Goal: Information Seeking & Learning: Learn about a topic

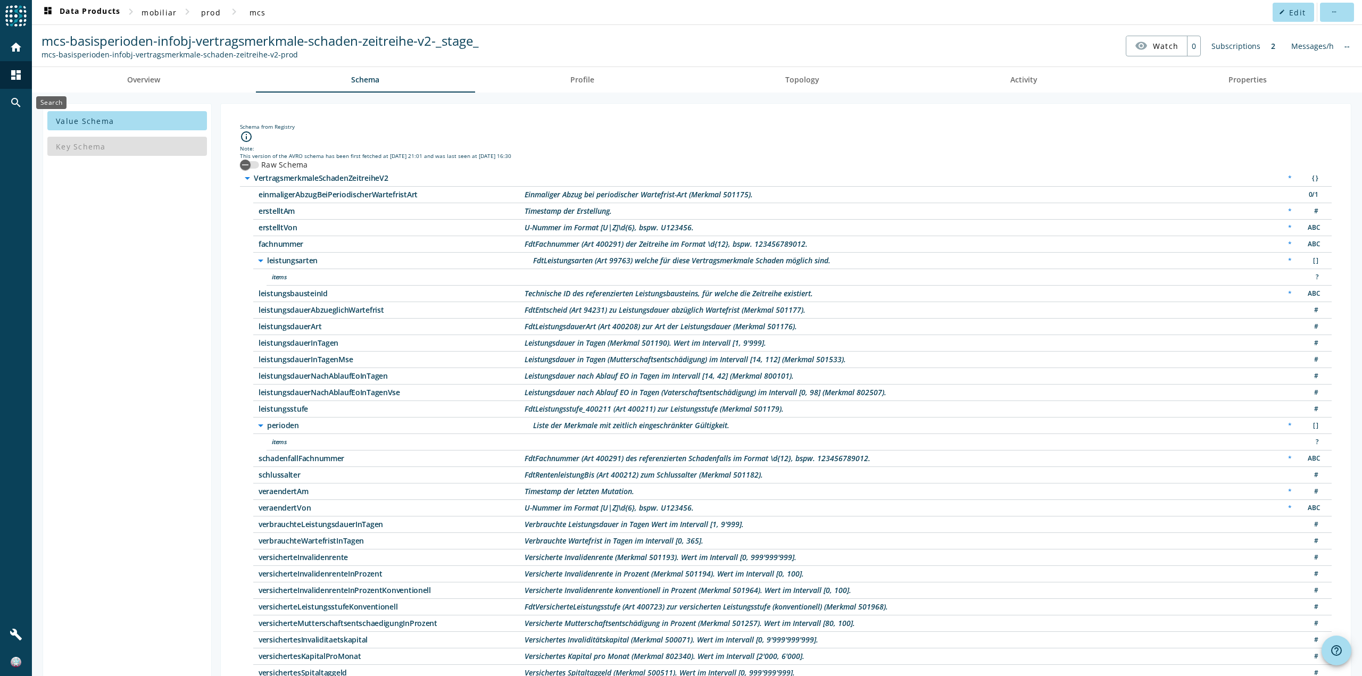
click at [14, 102] on mat-icon "search" at bounding box center [16, 102] width 13 height 13
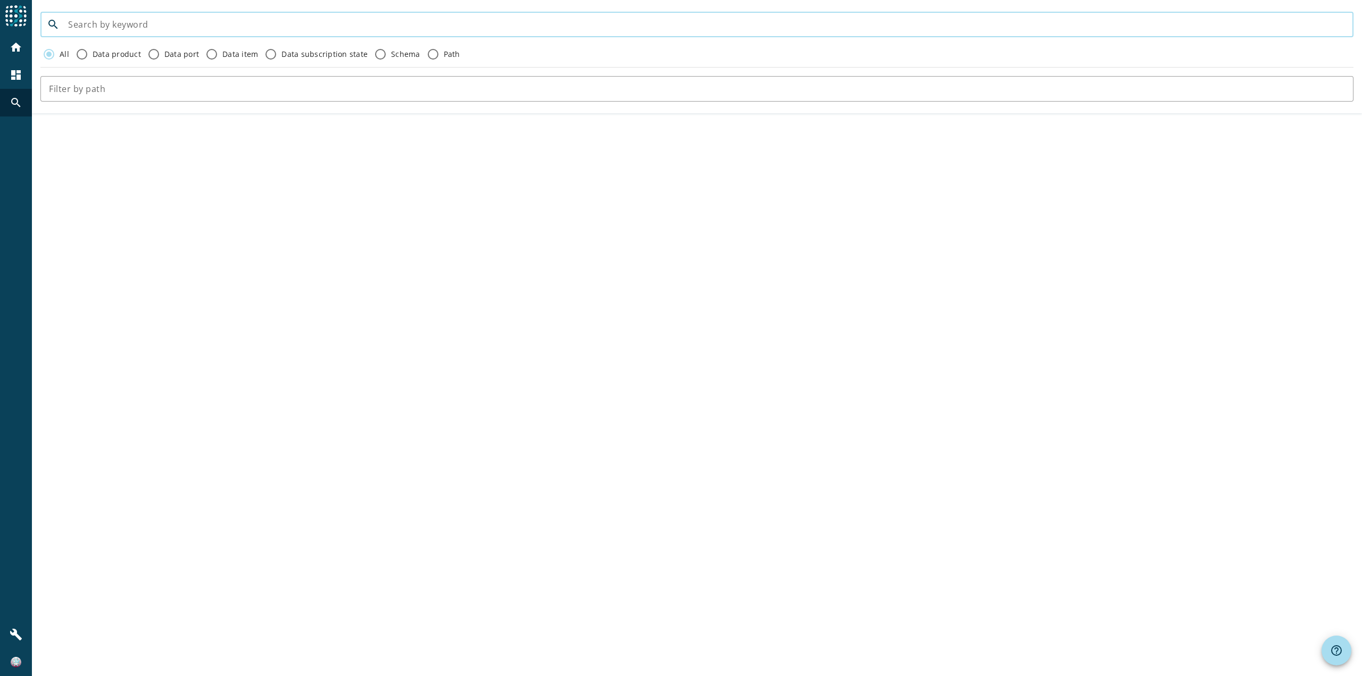
click at [223, 26] on input at bounding box center [706, 24] width 1277 height 13
type input "mcs-"
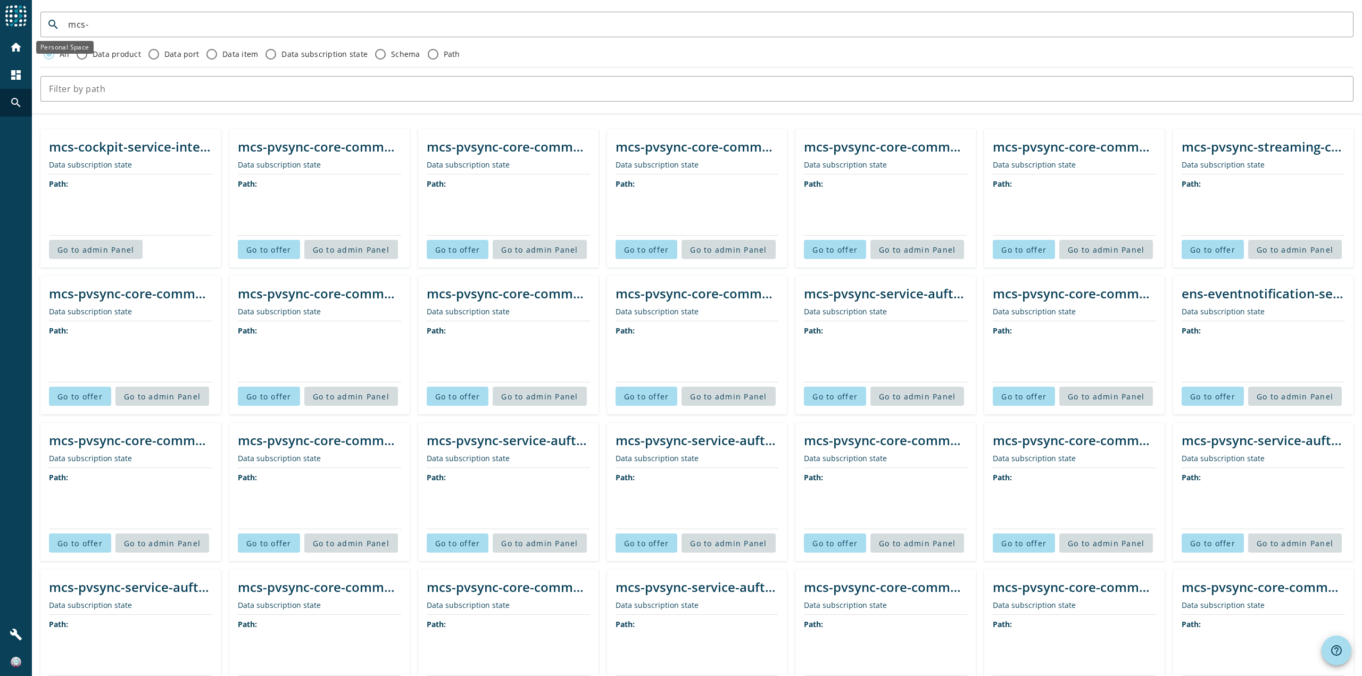
click at [22, 59] on div "home" at bounding box center [16, 48] width 28 height 28
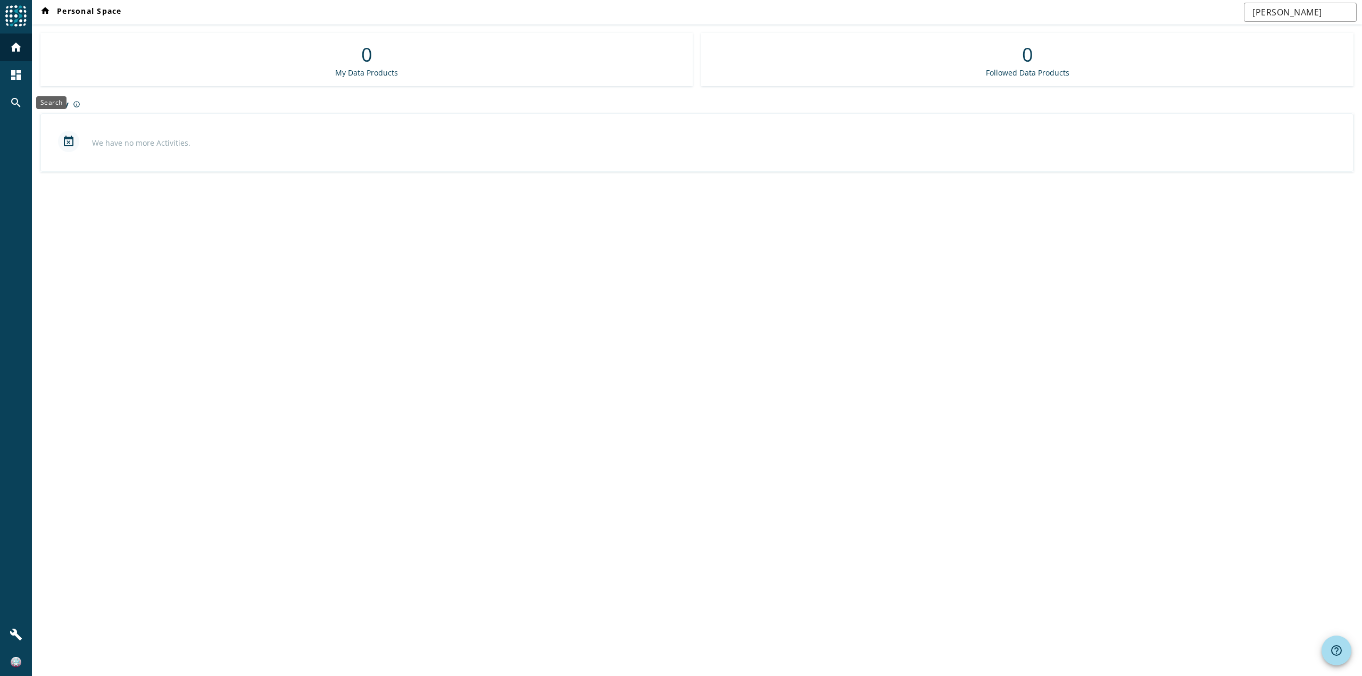
click at [24, 100] on div "search" at bounding box center [16, 103] width 28 height 28
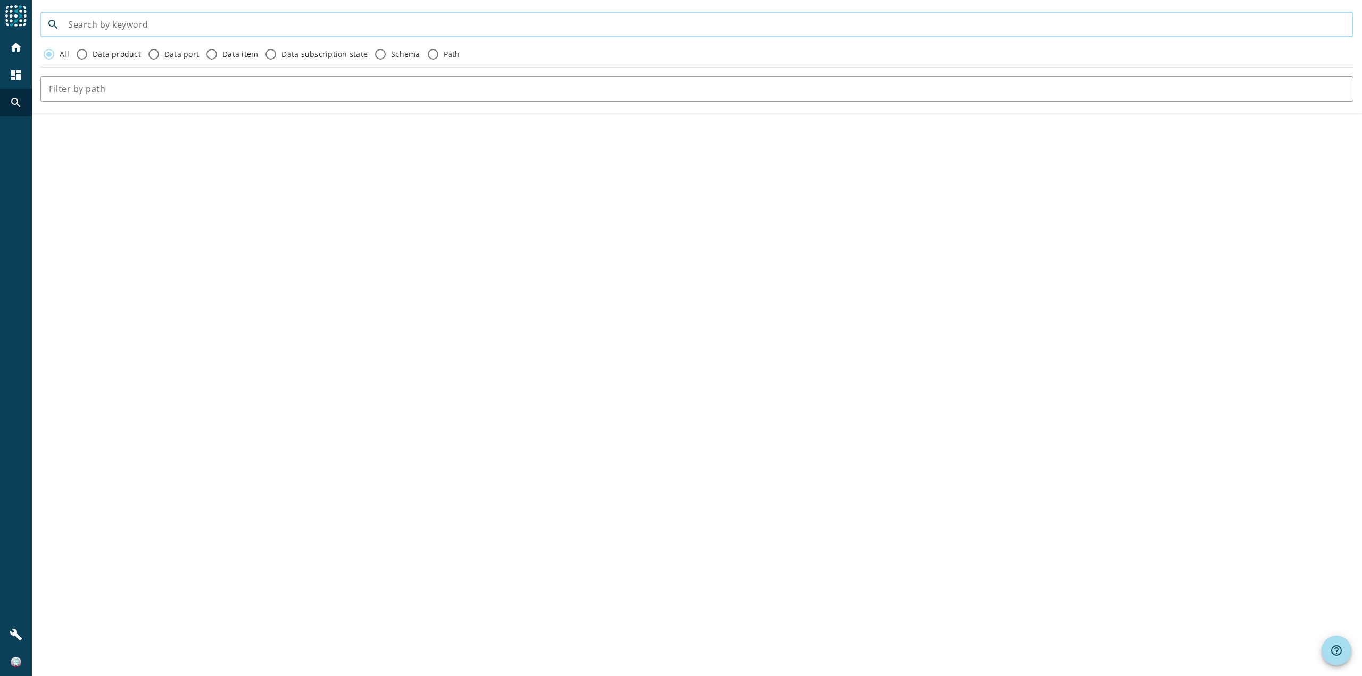
click at [143, 27] on input at bounding box center [706, 24] width 1277 height 13
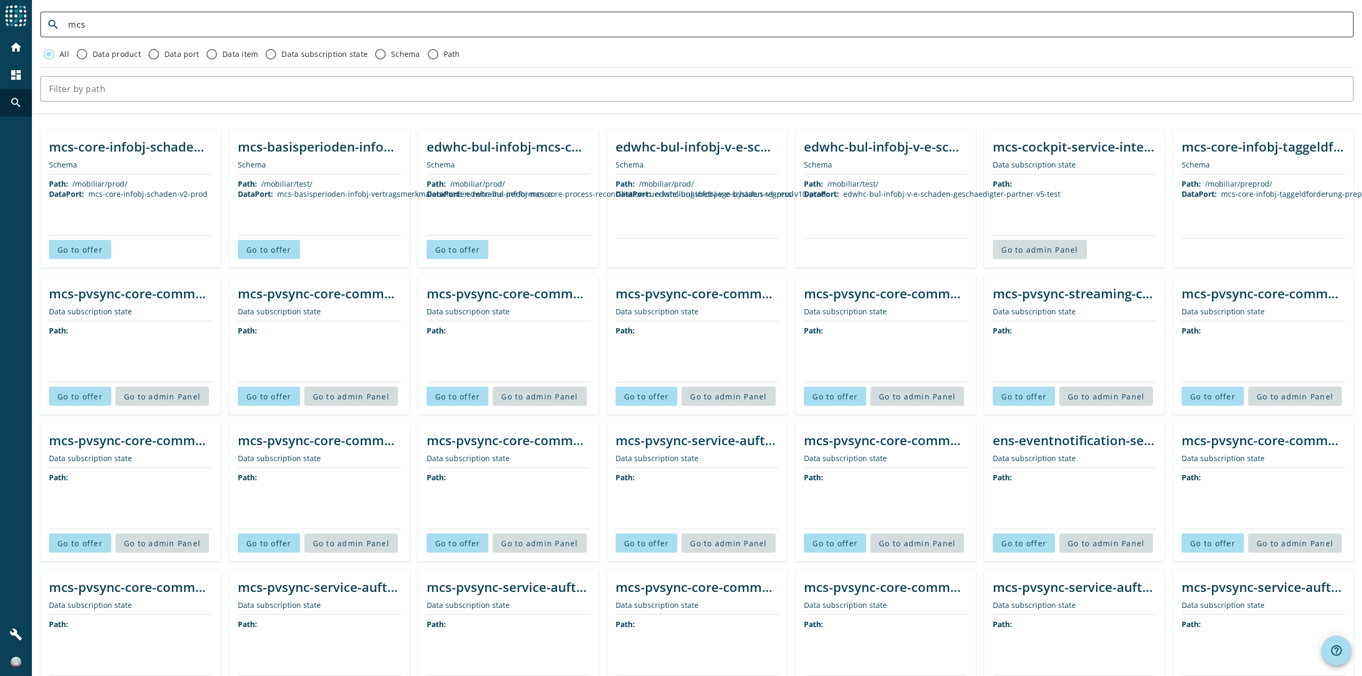
click at [485, 26] on input "mcs" at bounding box center [706, 24] width 1277 height 13
paste input "-kommunikation-command-korrespondenz-abrechnungzahlungszeitreihe-sit"
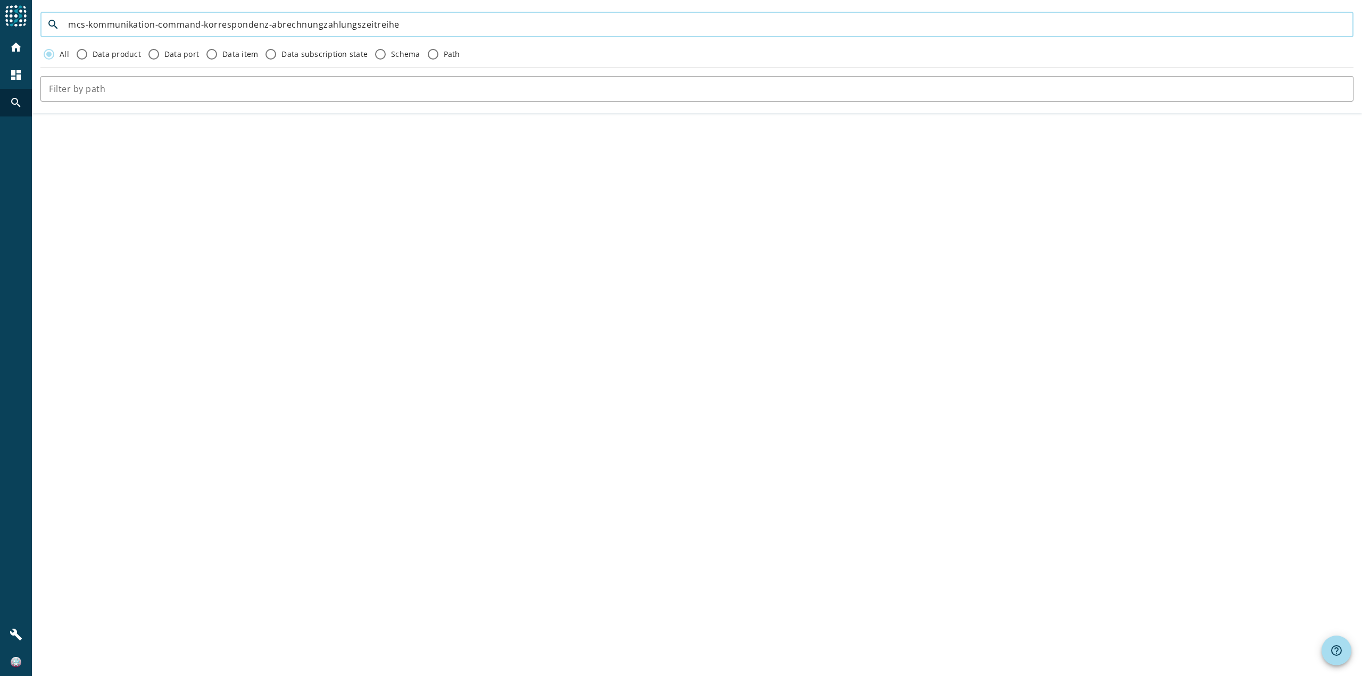
drag, startPoint x: 157, startPoint y: 26, endPoint x: 438, endPoint y: 32, distance: 281.0
click at [438, 32] on div "mcs-kommunikation-command-korrespondenz-abrechnungzahlungszeitreihe" at bounding box center [706, 25] width 1277 height 26
drag, startPoint x: 80, startPoint y: 26, endPoint x: 184, endPoint y: 28, distance: 103.8
click at [184, 28] on input "mcs-kommunikation" at bounding box center [706, 24] width 1277 height 13
type input "mcs"
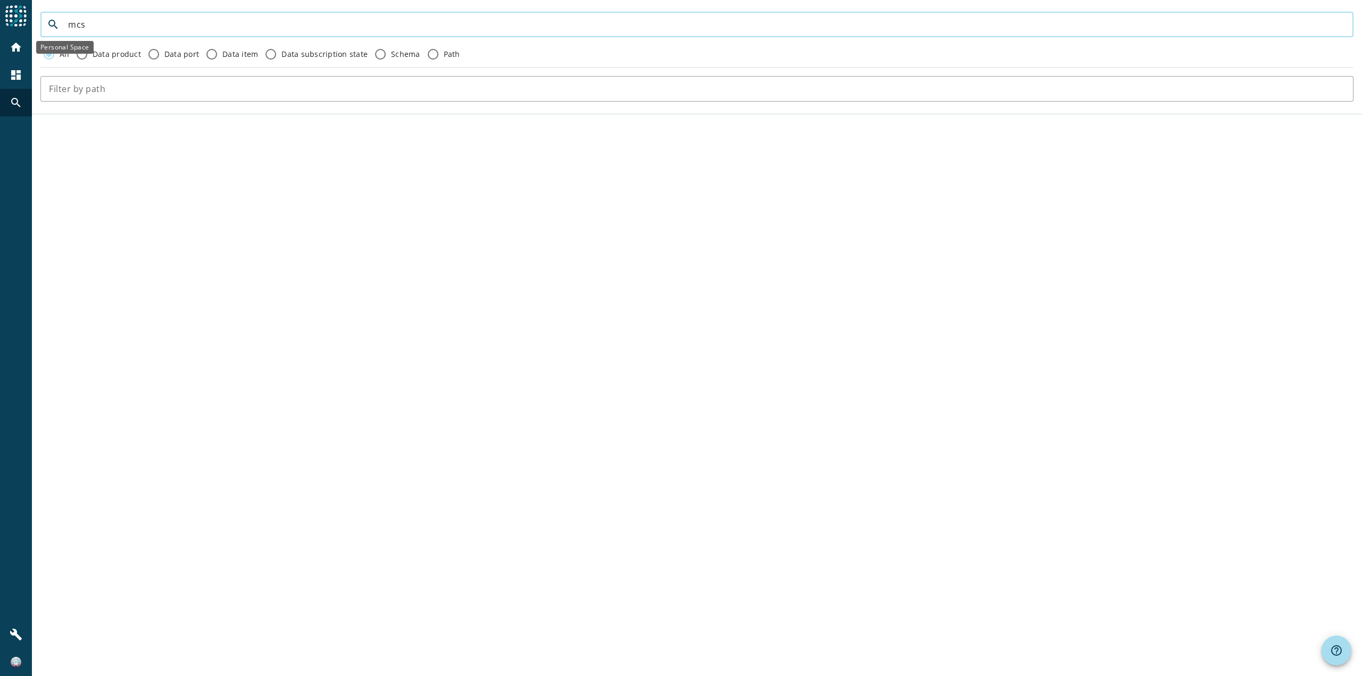
click at [12, 48] on mat-icon "home" at bounding box center [16, 47] width 13 height 13
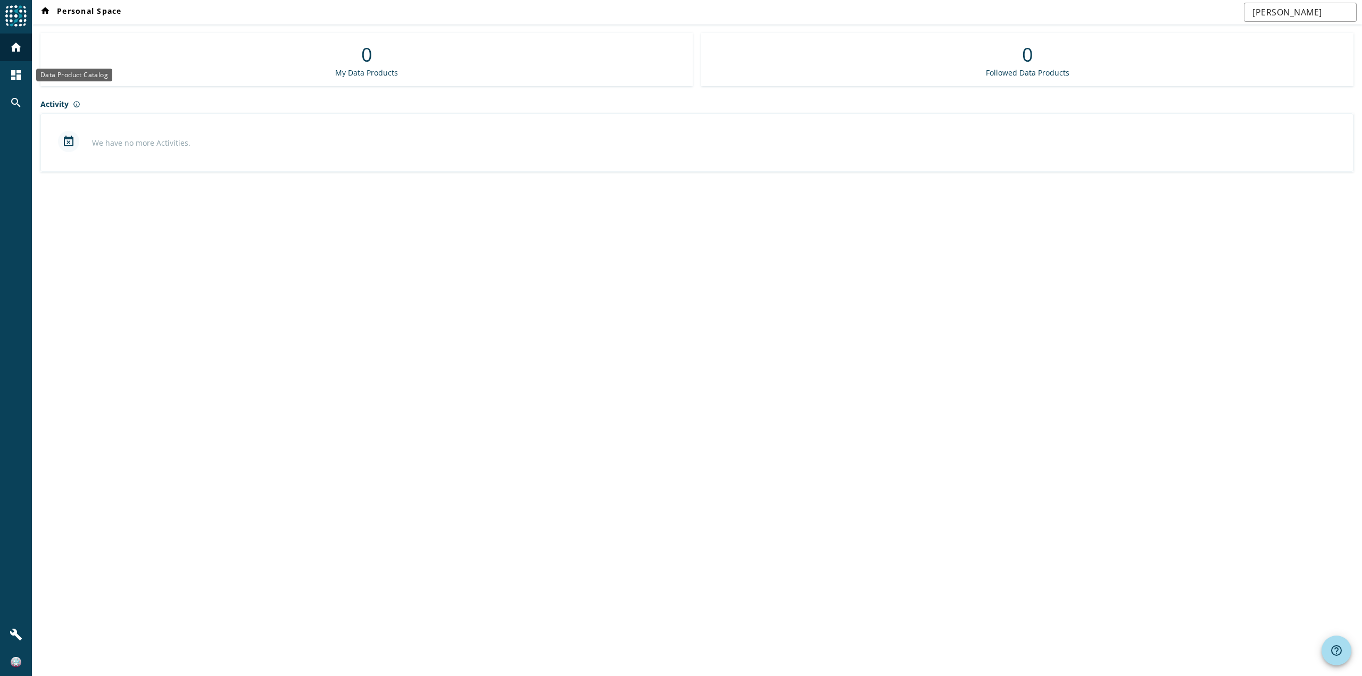
click at [16, 71] on mat-icon "dashboard" at bounding box center [16, 75] width 13 height 13
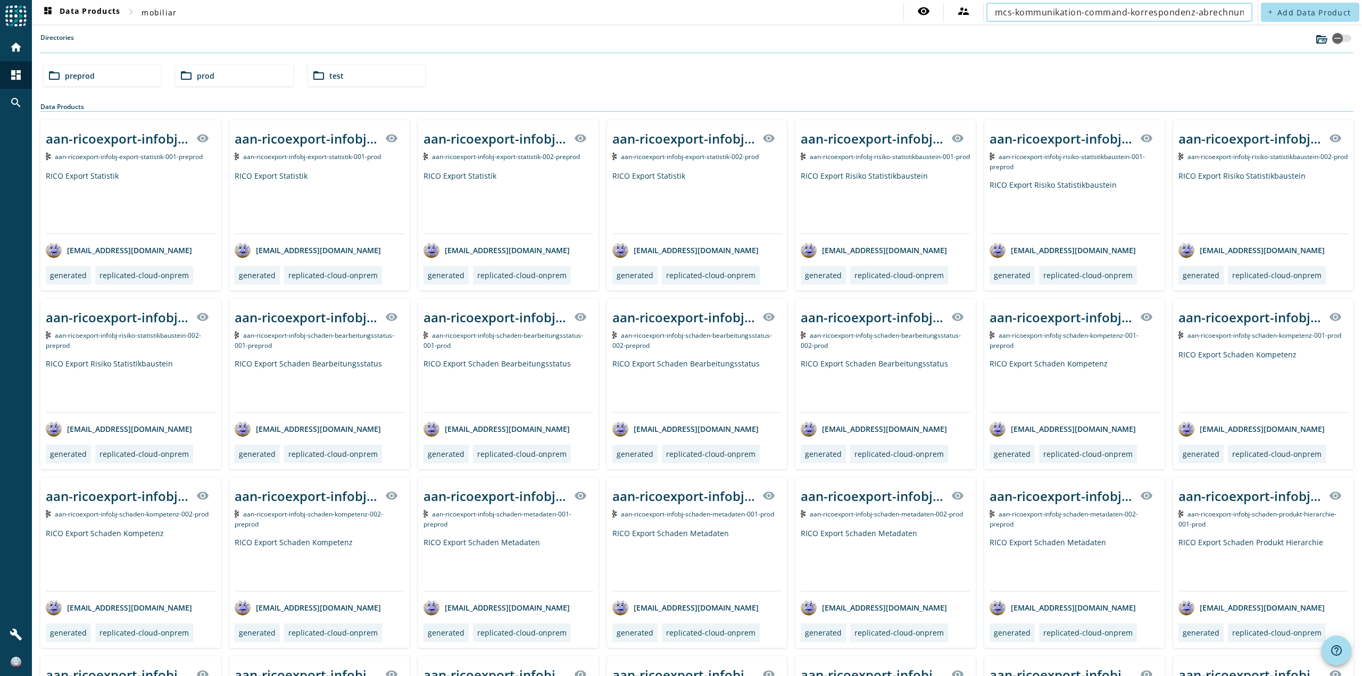
scroll to position [0, 98]
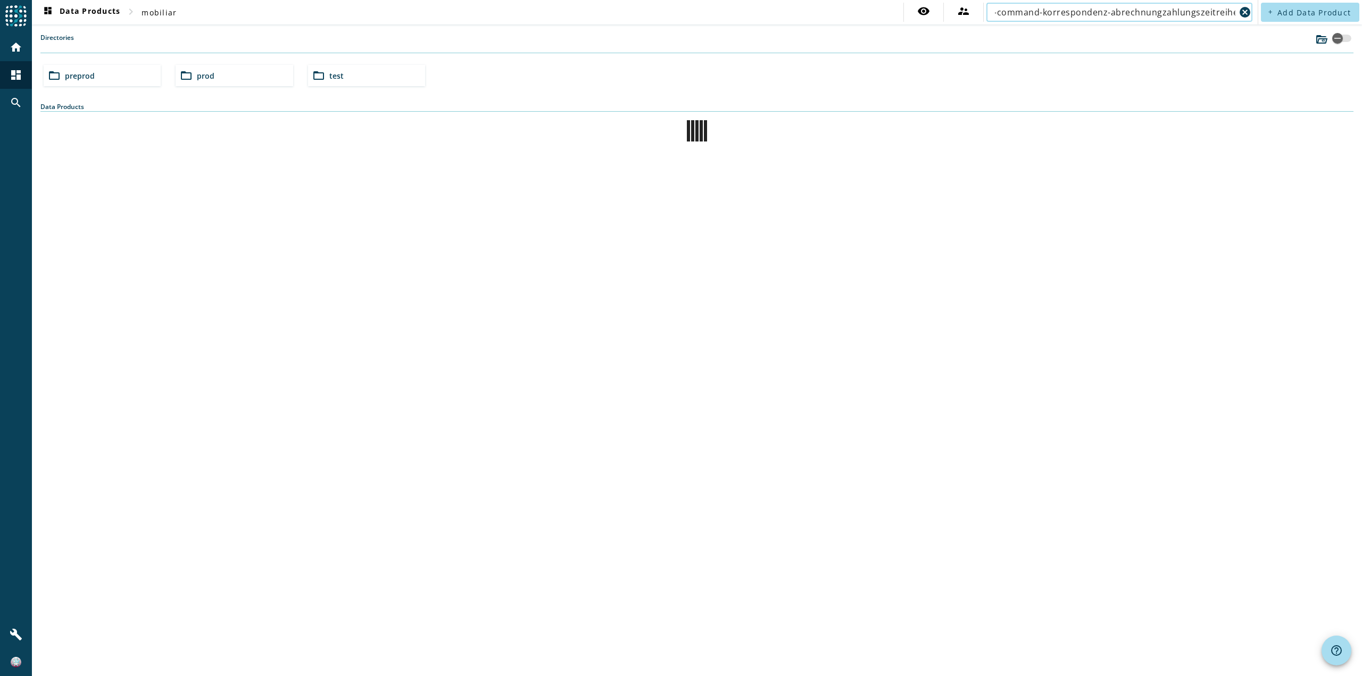
scroll to position [0, 85]
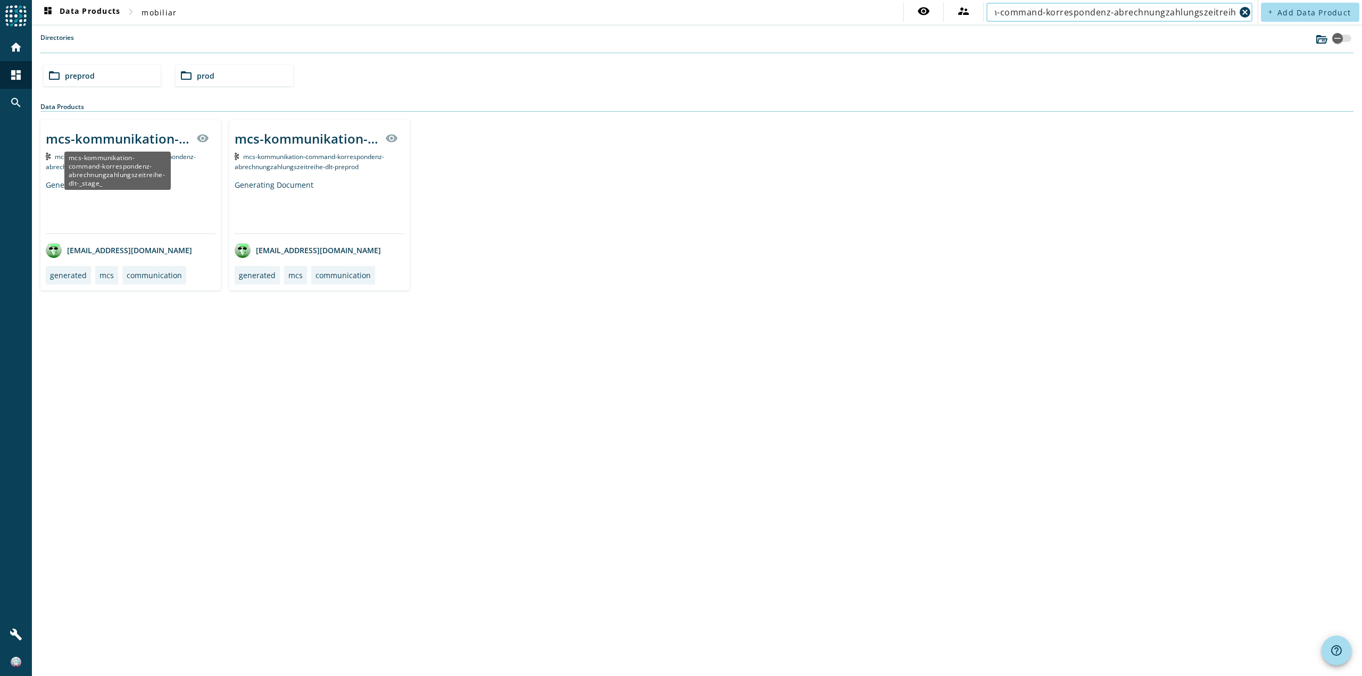
type input "mcs-kommunikation-command-korrespondenz-abrechnungzahlungszeitreihe"
click at [117, 146] on div "mcs-kommunikation-command-korrespondenz-abrechnungzahlungszeitreihe-dlt-_stage_" at bounding box center [118, 139] width 144 height 18
drag, startPoint x: 1194, startPoint y: 15, endPoint x: 1331, endPoint y: 16, distance: 136.8
click at [1331, 16] on div "dashboard Data Products chevron_right mobiliar visibility supervisor_account mc…" at bounding box center [697, 12] width 1330 height 24
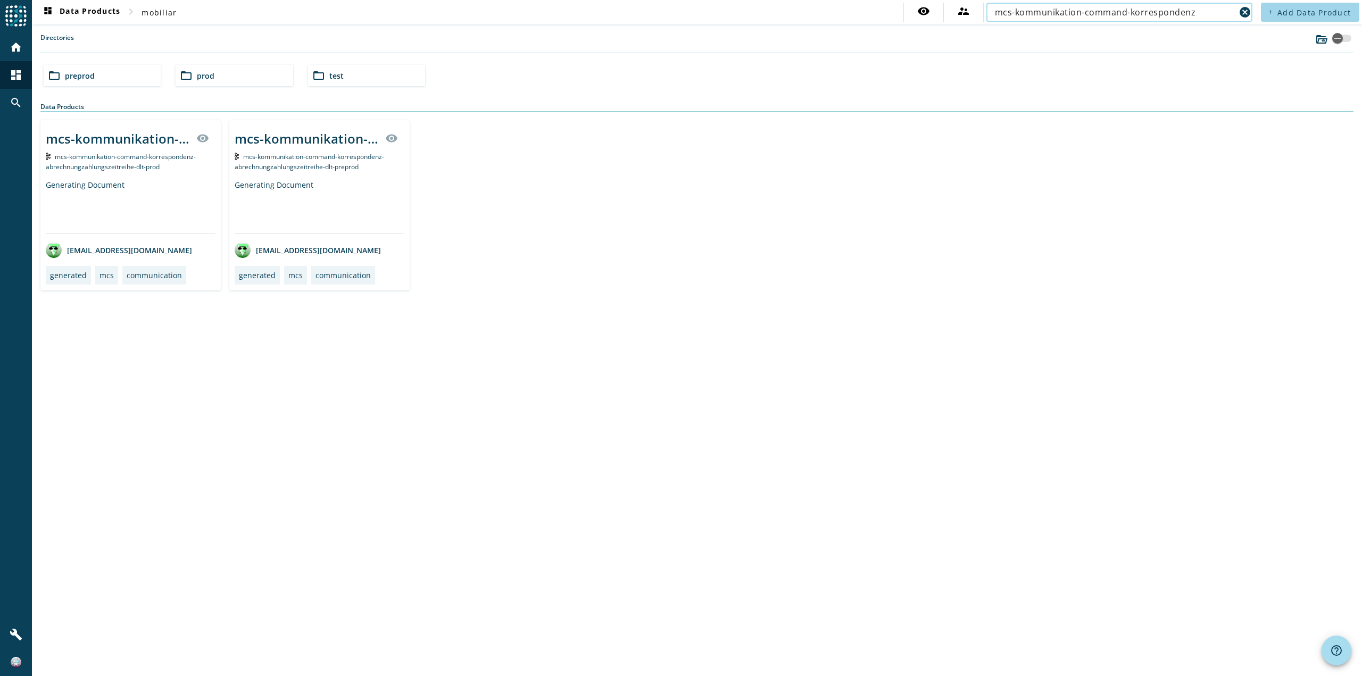
scroll to position [0, 0]
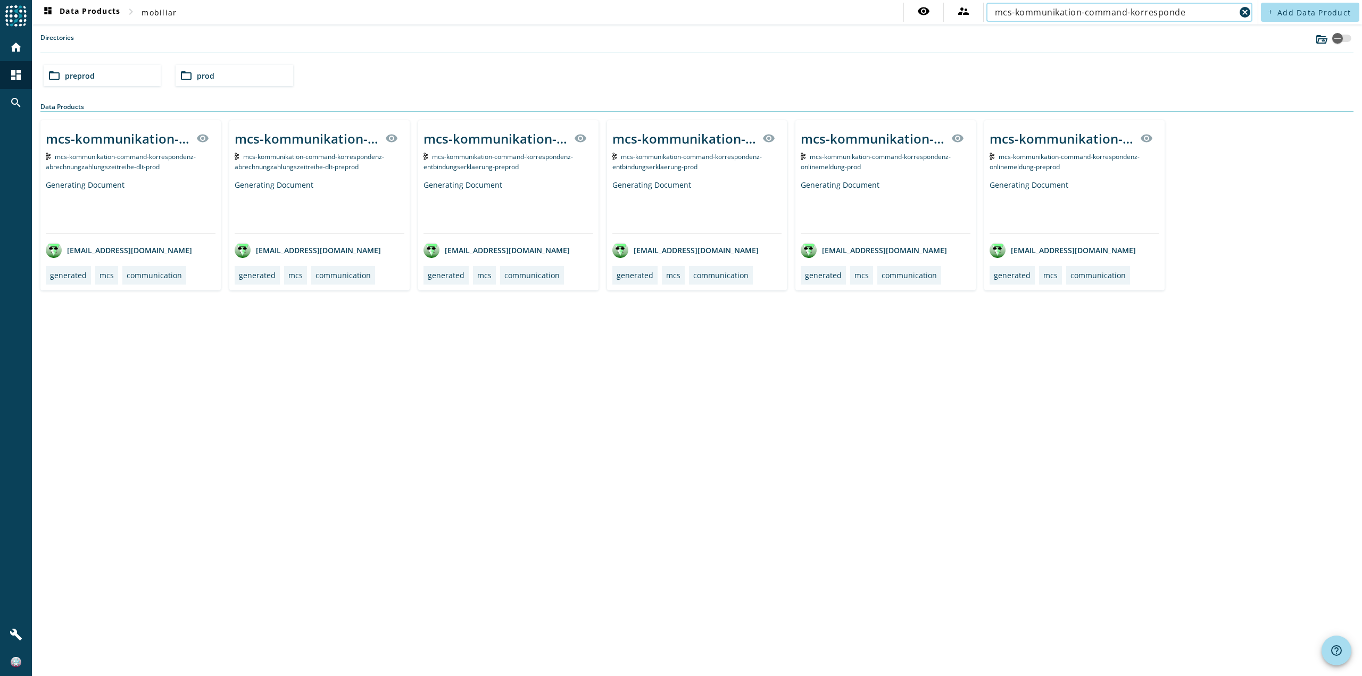
type input "mcs-kommunikation-command-korresponde"
click at [125, 85] on div "folder_open preprod" at bounding box center [102, 75] width 117 height 21
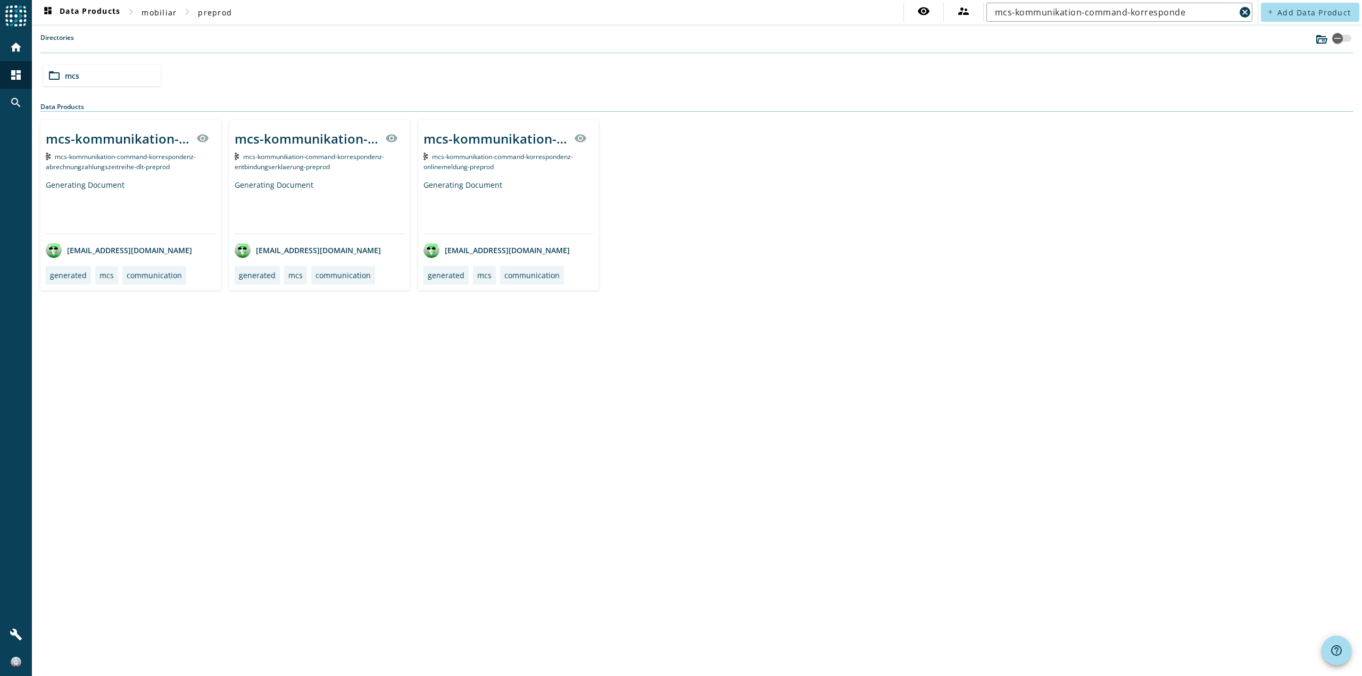
click at [114, 84] on div "folder_open mcs" at bounding box center [102, 75] width 117 height 21
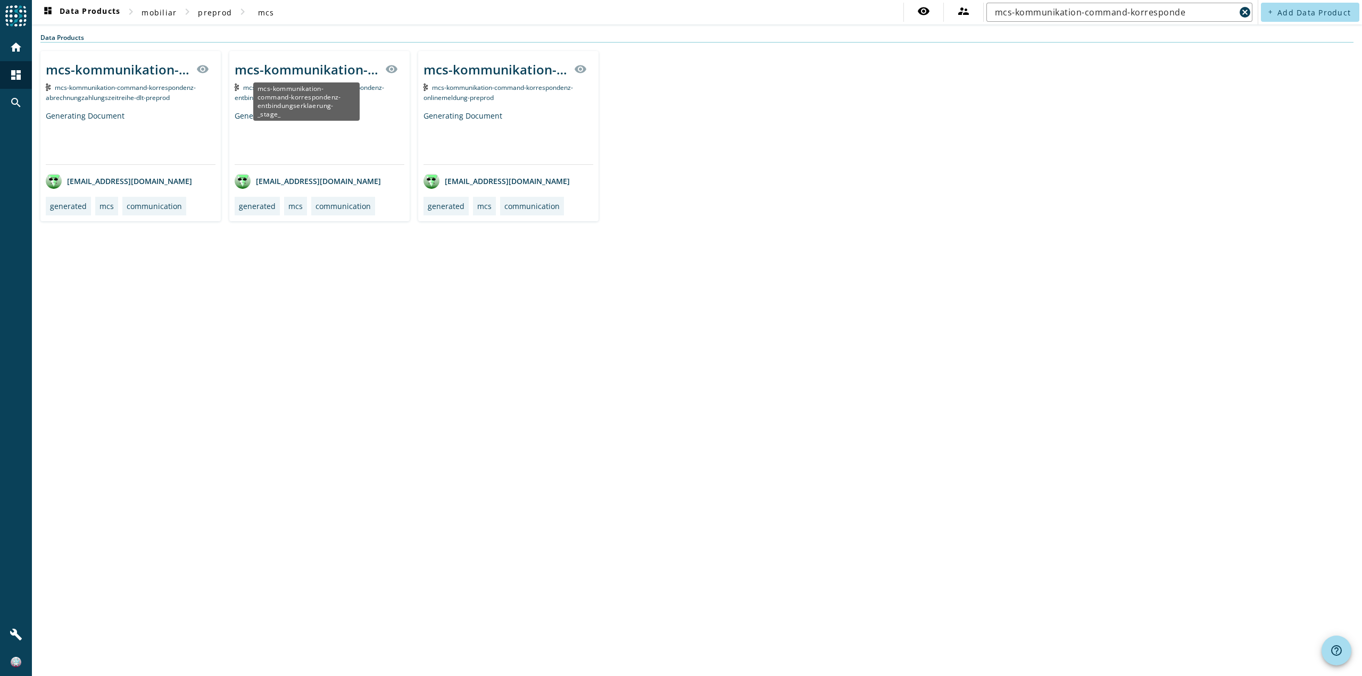
click at [276, 74] on div "mcs-kommunikation-command-korrespondenz-entbindungserklaerung-_stage_" at bounding box center [307, 70] width 144 height 18
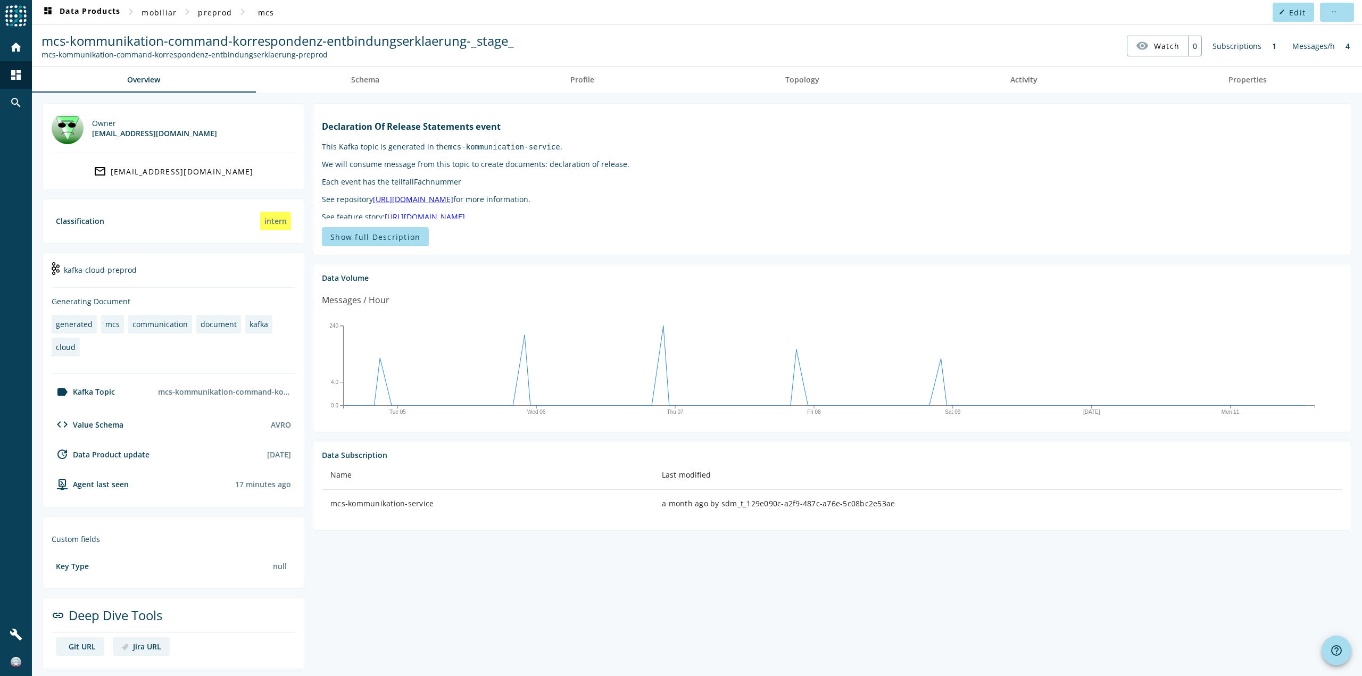
scroll to position [4, 0]
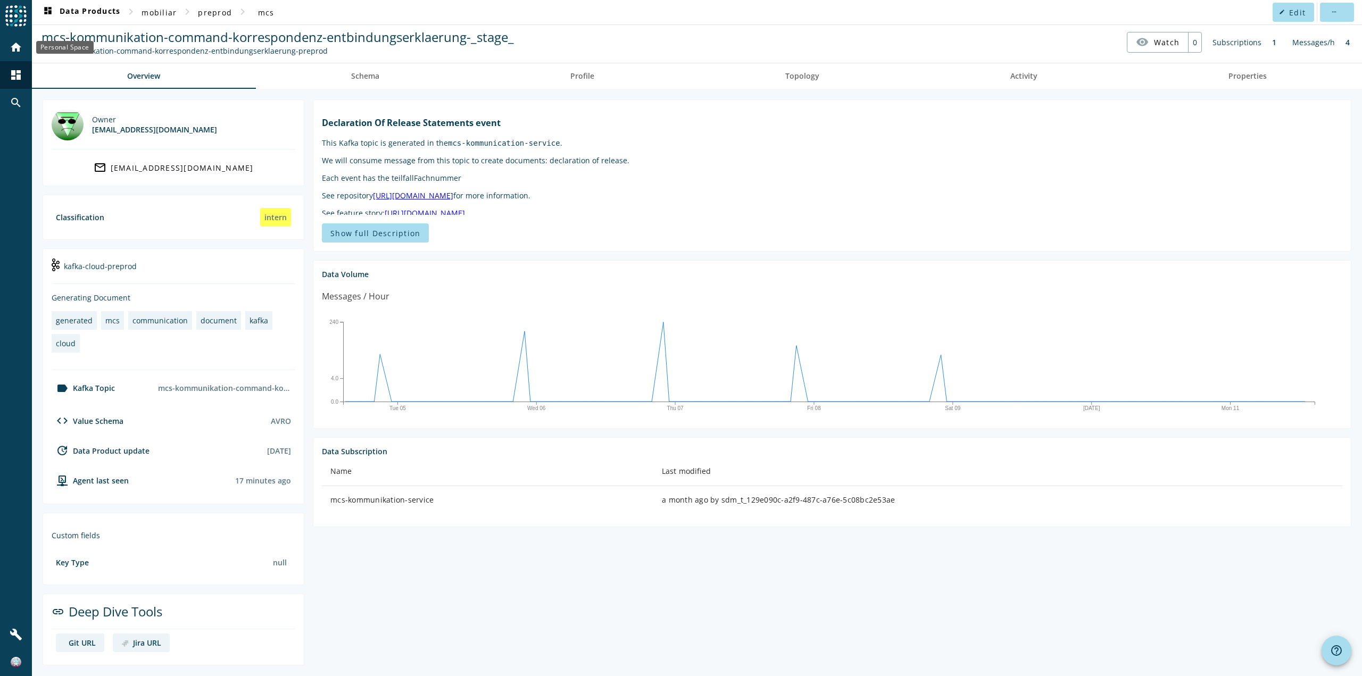
click at [23, 52] on div "home" at bounding box center [16, 48] width 28 height 28
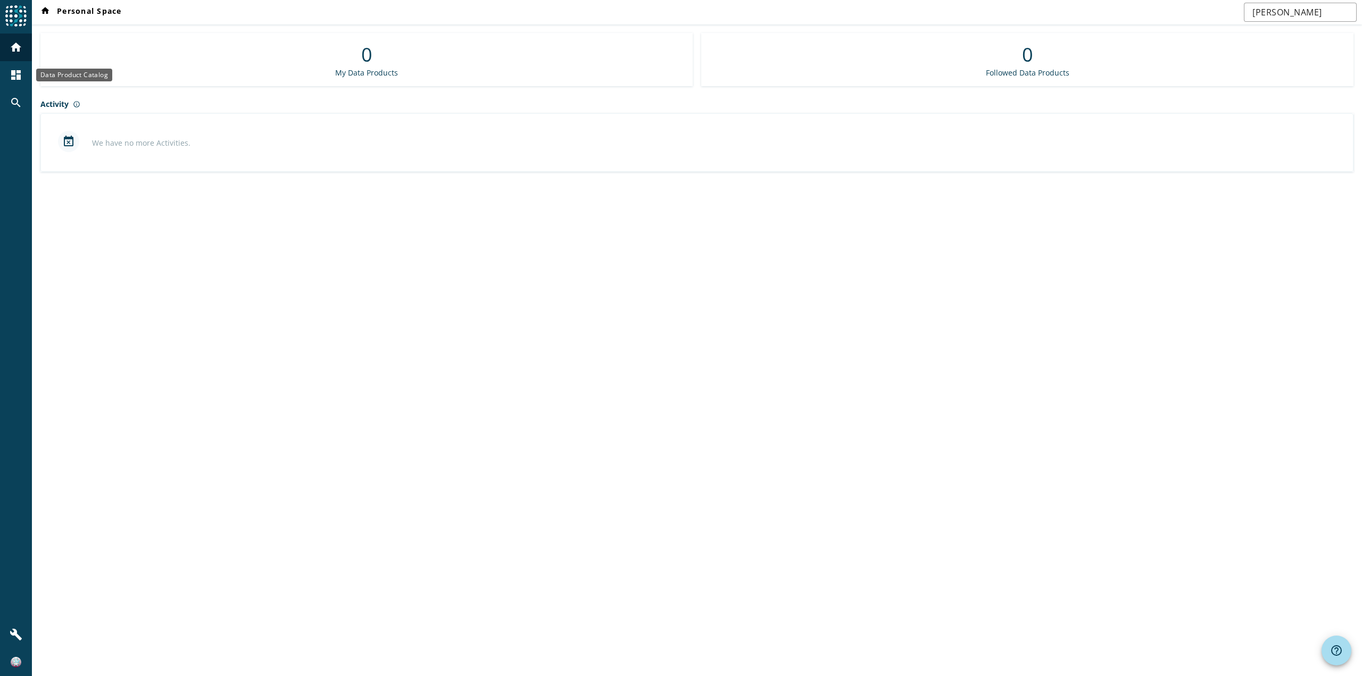
click at [19, 81] on mat-icon "dashboard" at bounding box center [16, 75] width 13 height 13
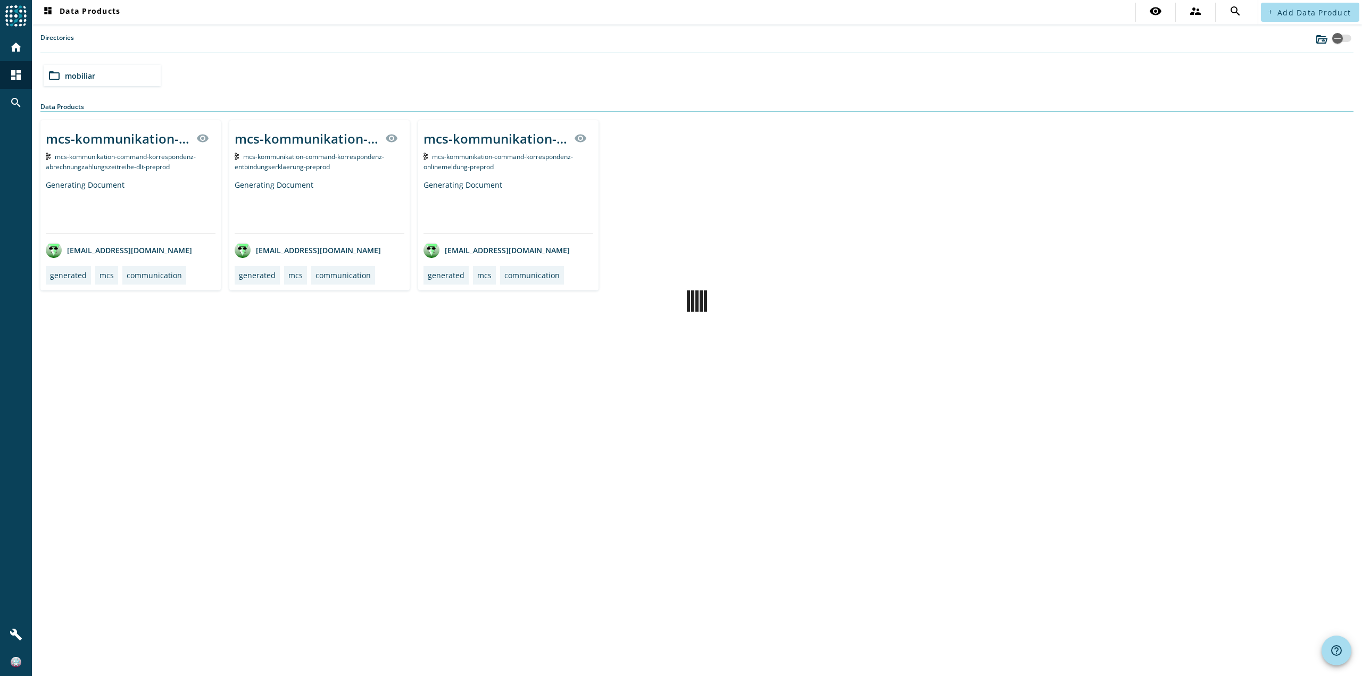
click at [19, 108] on mat-icon "search" at bounding box center [16, 102] width 13 height 13
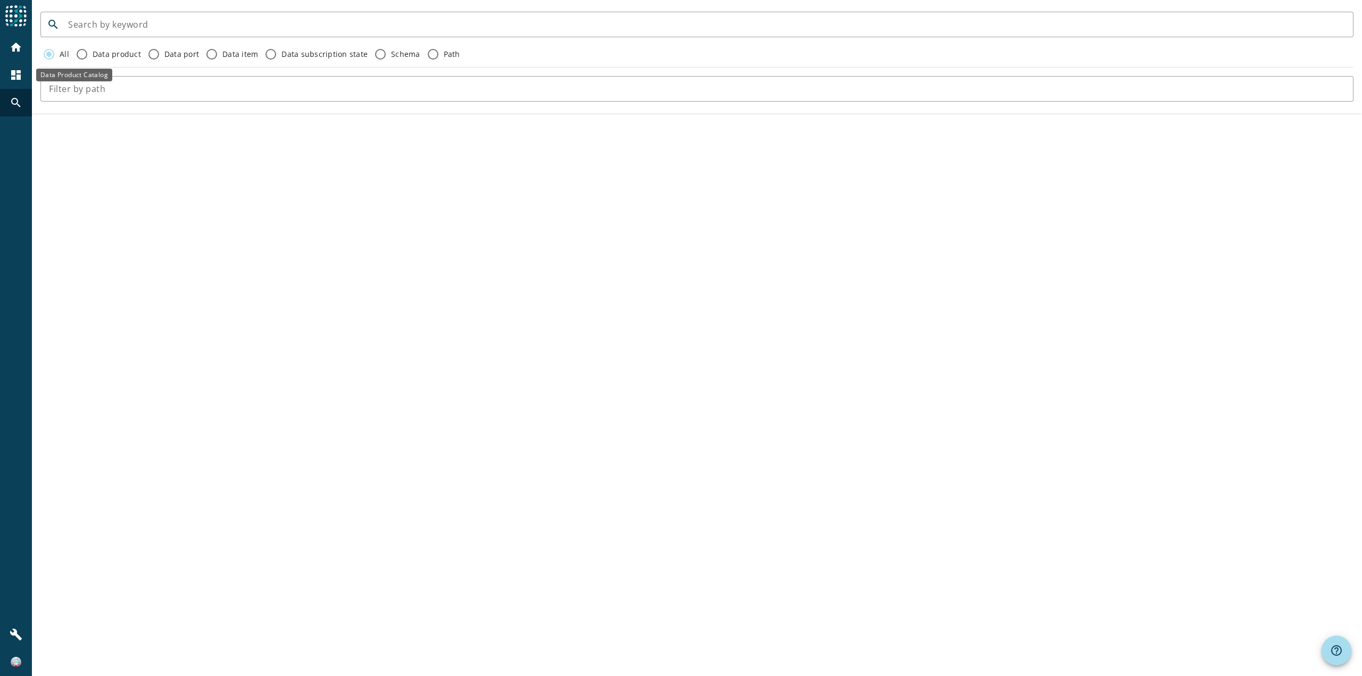
click at [19, 88] on div "dashboard" at bounding box center [16, 75] width 28 height 28
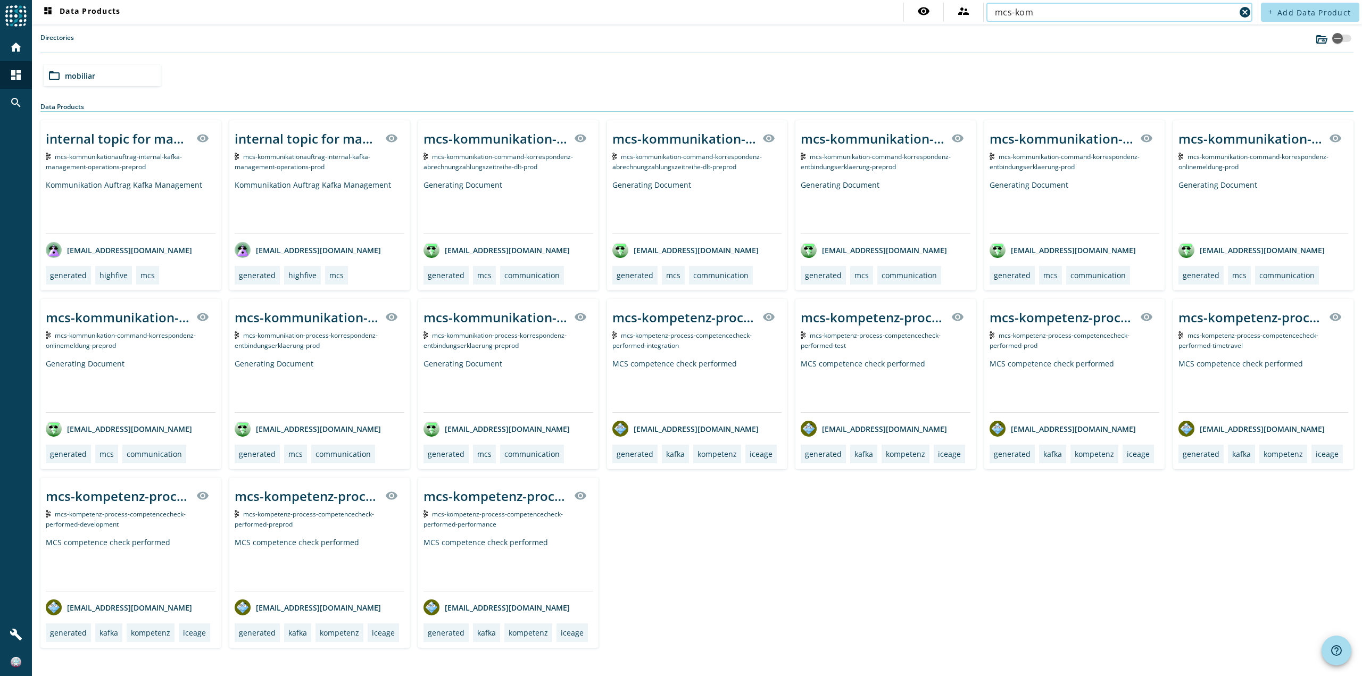
type input "mcs-kom"
click at [438, 311] on div "mcs-kommunikation-process-korrespondenz-entbindungserklaerung-_stage_" at bounding box center [496, 318] width 144 height 18
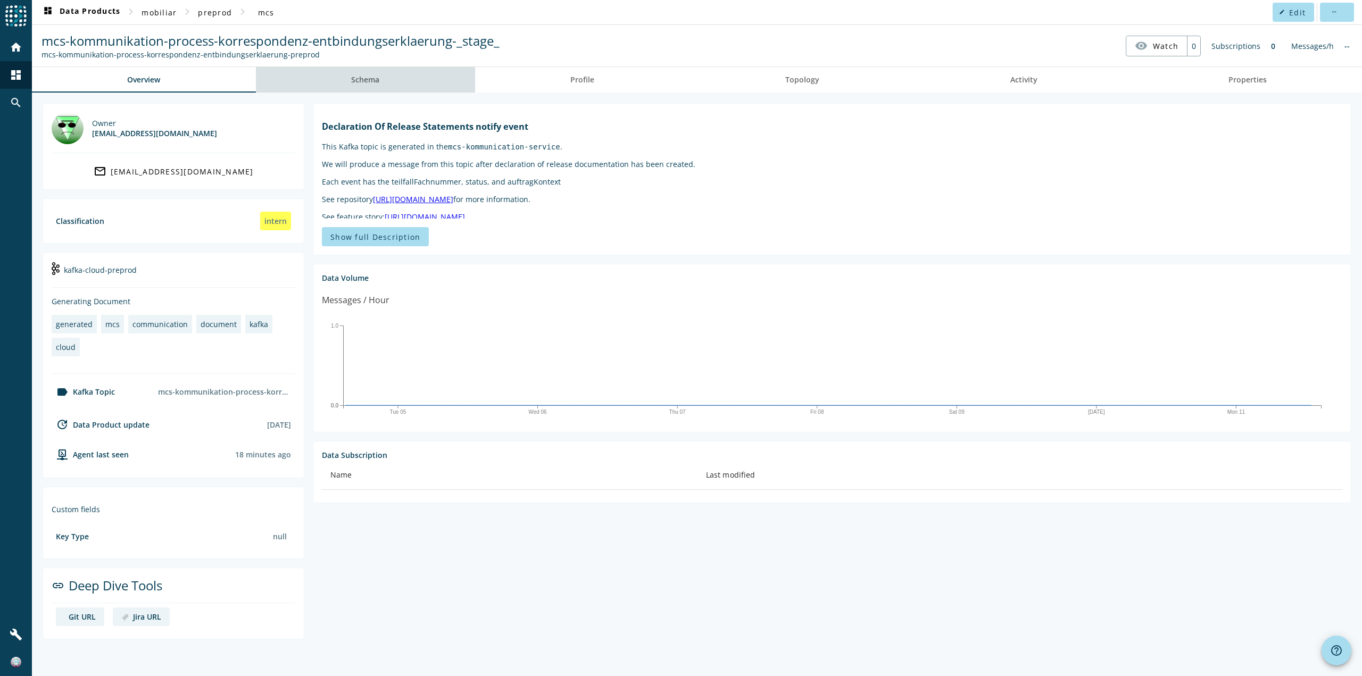
click at [345, 78] on link "Schema" at bounding box center [365, 80] width 219 height 26
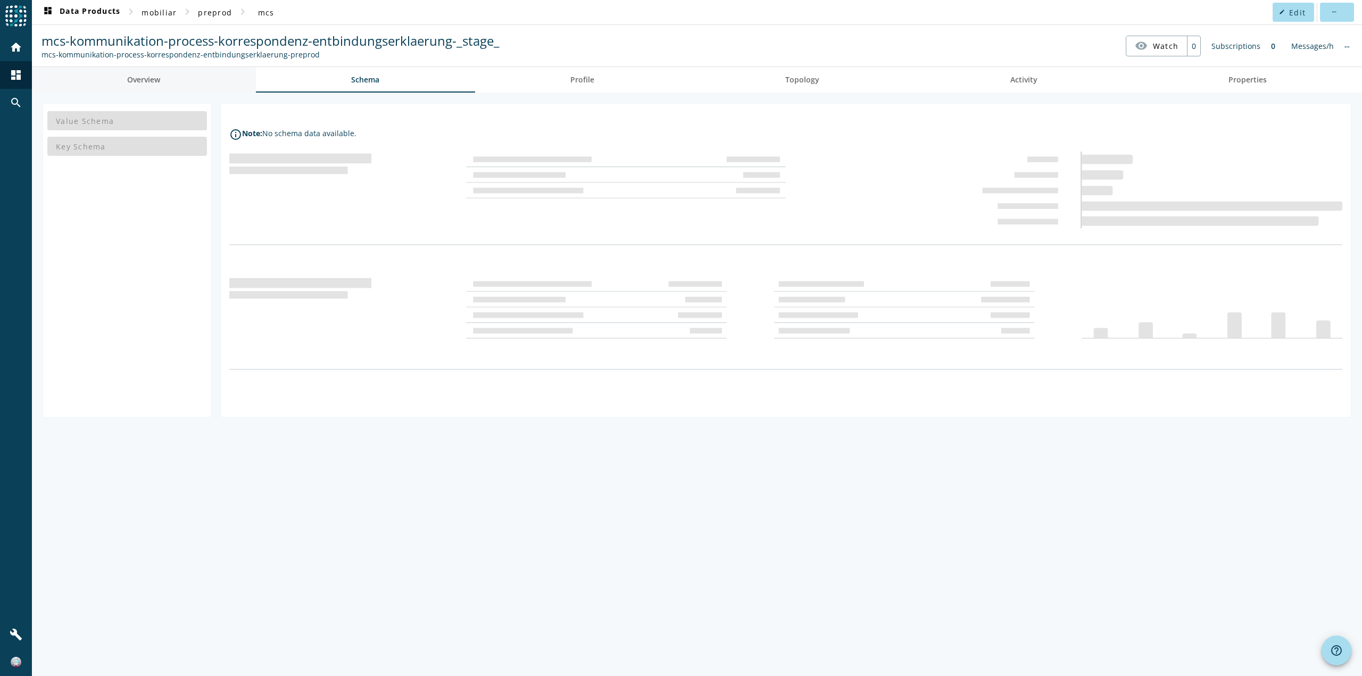
click at [223, 77] on link "Overview" at bounding box center [144, 80] width 224 height 26
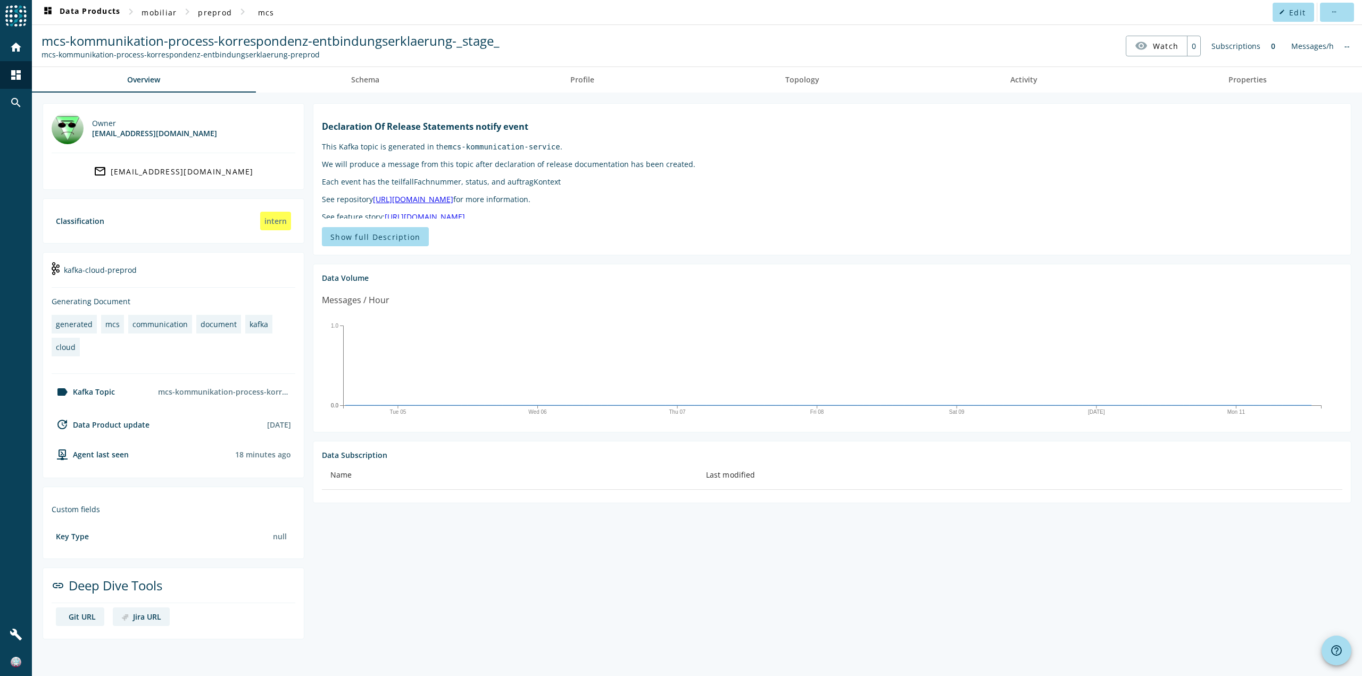
click at [176, 559] on section "Custom fields Key Type null" at bounding box center [174, 523] width 262 height 72
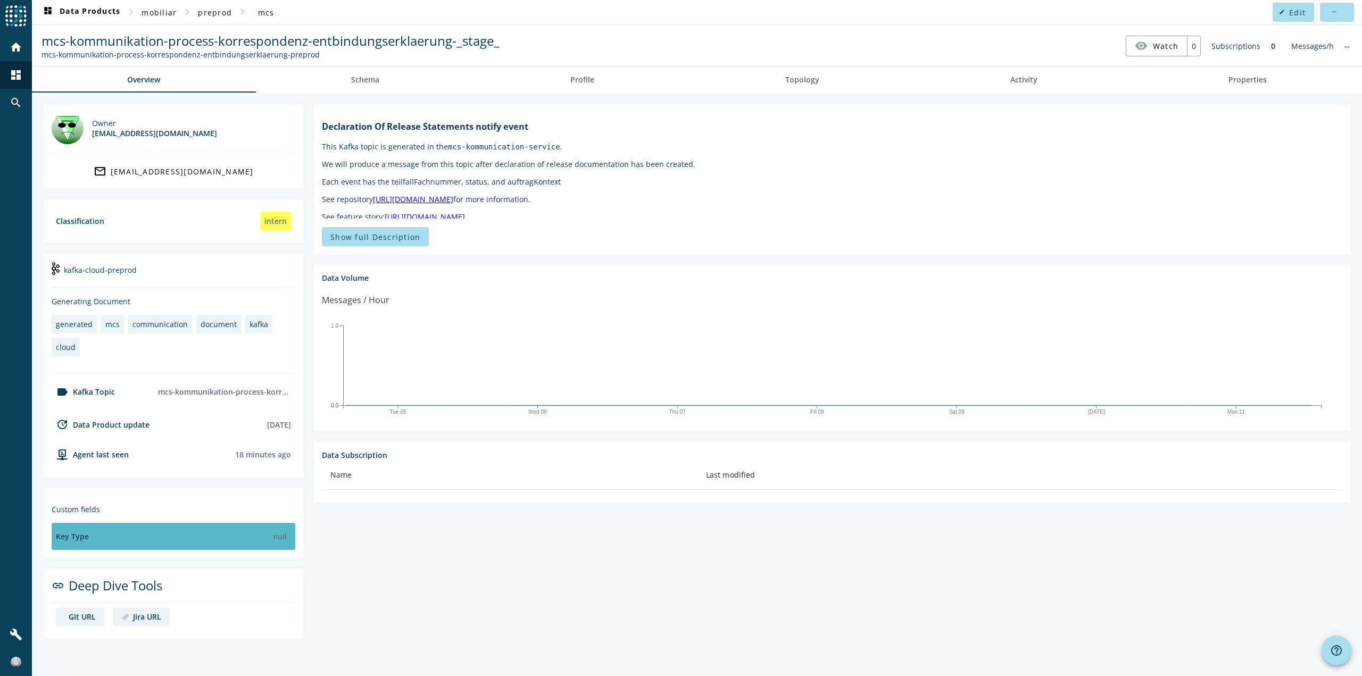
click at [178, 546] on div "Key Type null" at bounding box center [174, 536] width 244 height 27
